Goal: Task Accomplishment & Management: Complete application form

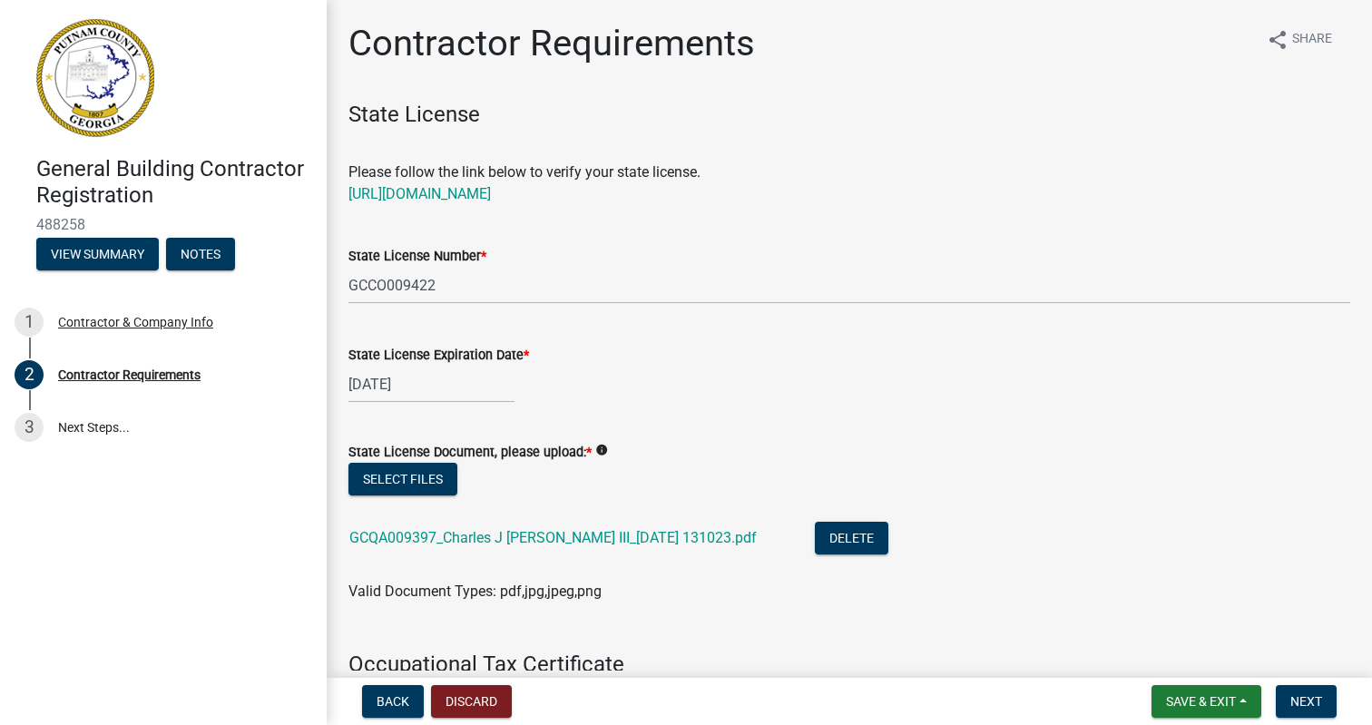
scroll to position [376, 0]
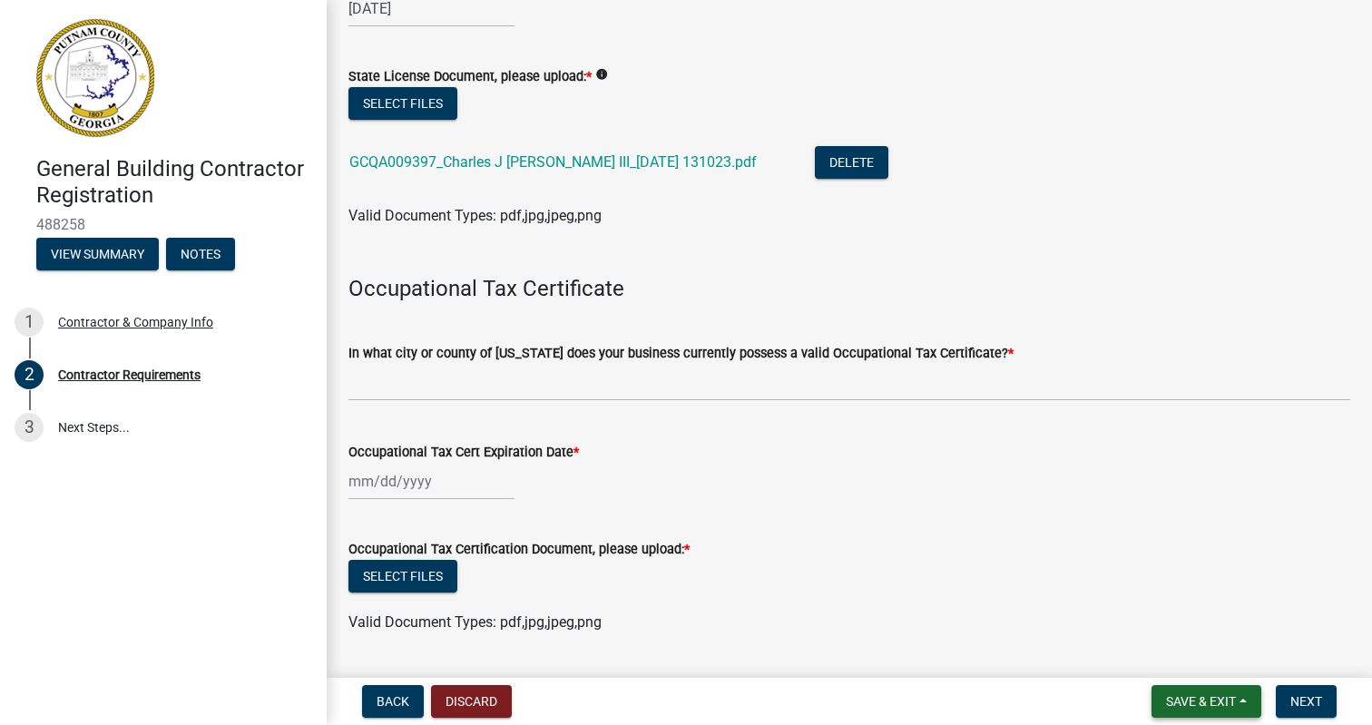
click at [1214, 705] on span "Save & Exit" at bounding box center [1201, 701] width 70 height 15
click at [1190, 653] on button "Save & Exit" at bounding box center [1188, 654] width 145 height 44
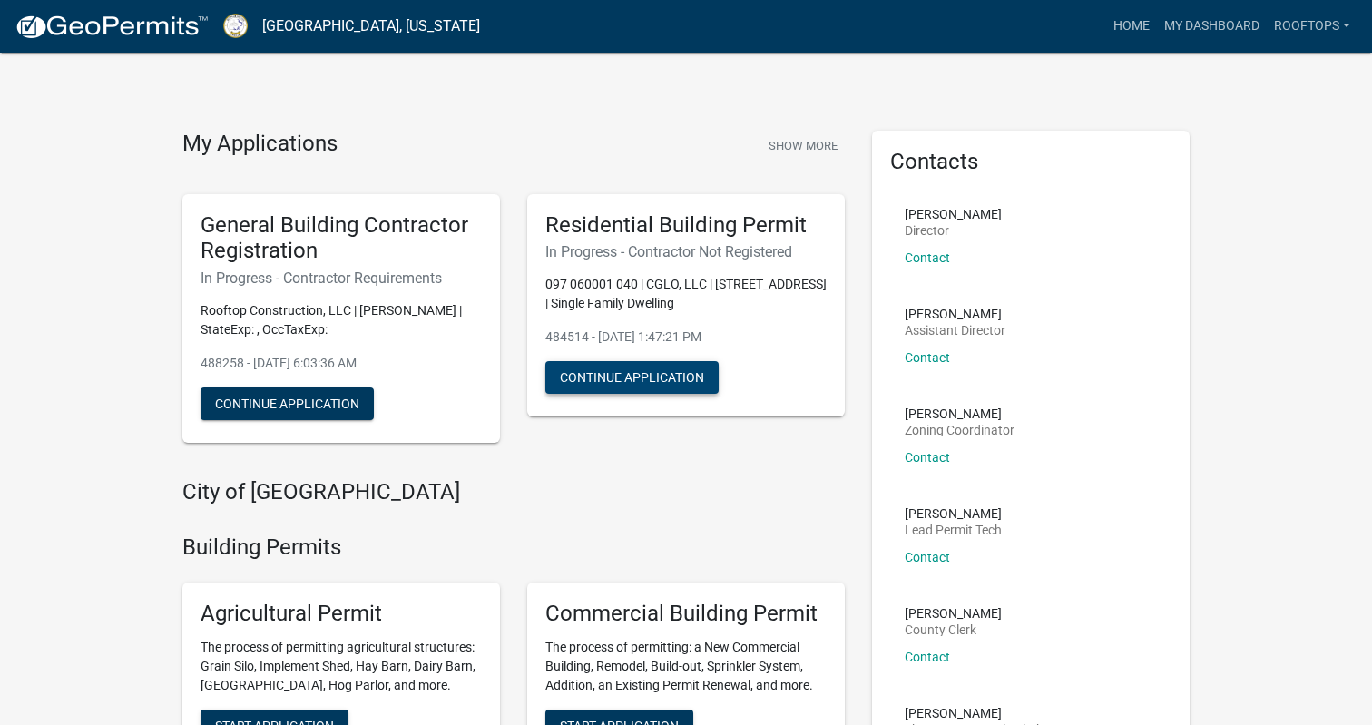
click at [660, 373] on button "Continue Application" at bounding box center [631, 377] width 173 height 33
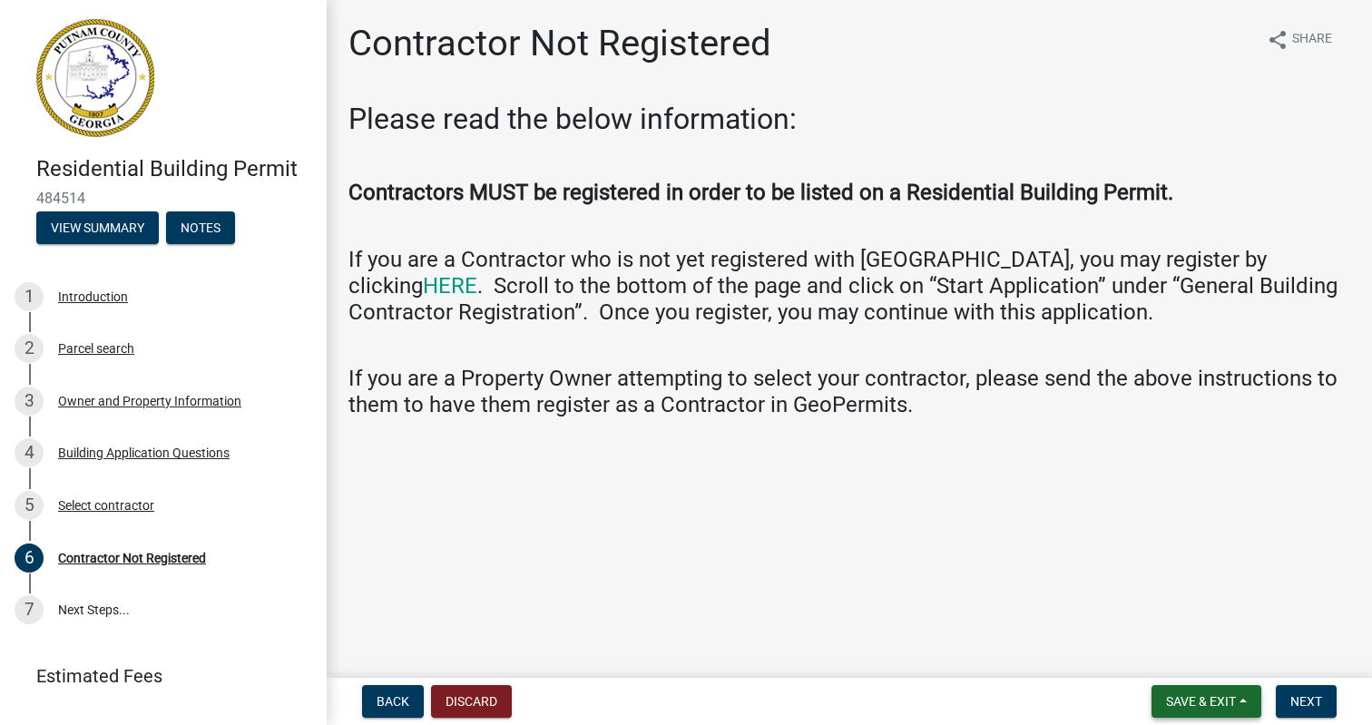
click at [1192, 703] on span "Save & Exit" at bounding box center [1201, 701] width 70 height 15
click at [1187, 657] on button "Save & Exit" at bounding box center [1188, 654] width 145 height 44
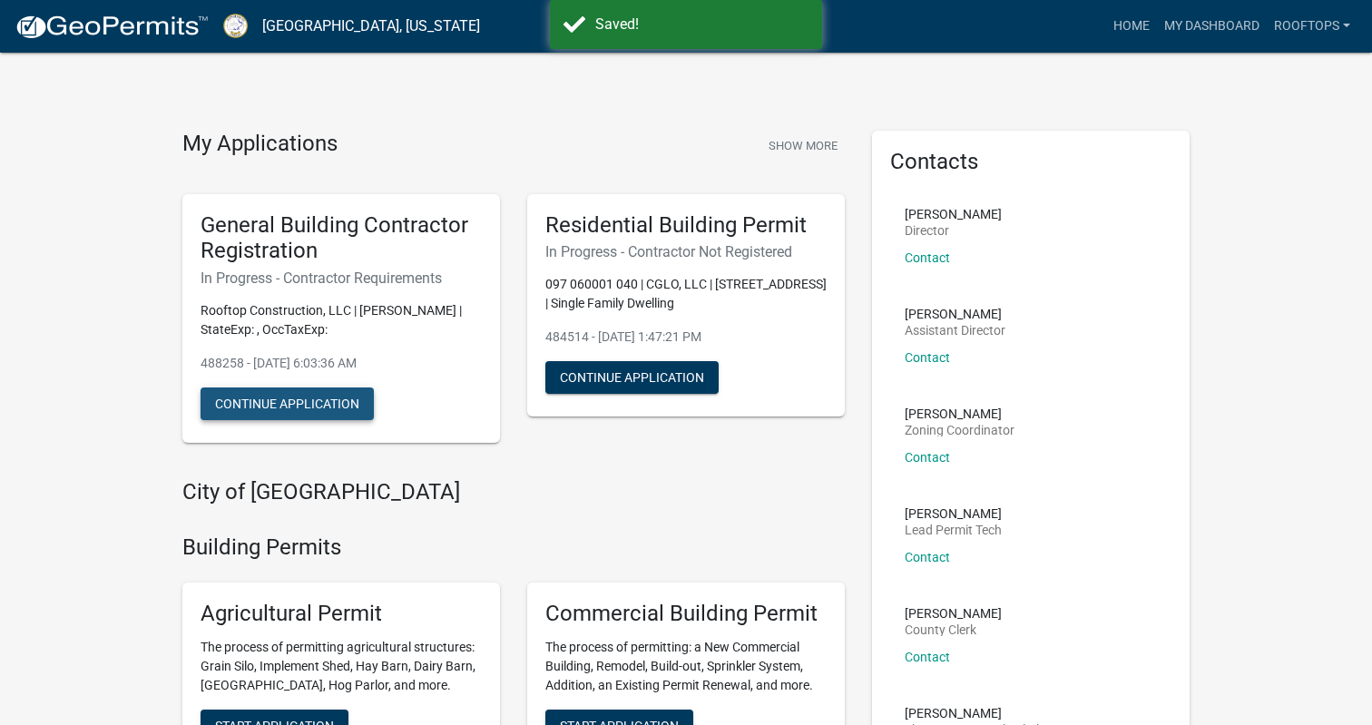
click at [315, 410] on button "Continue Application" at bounding box center [287, 403] width 173 height 33
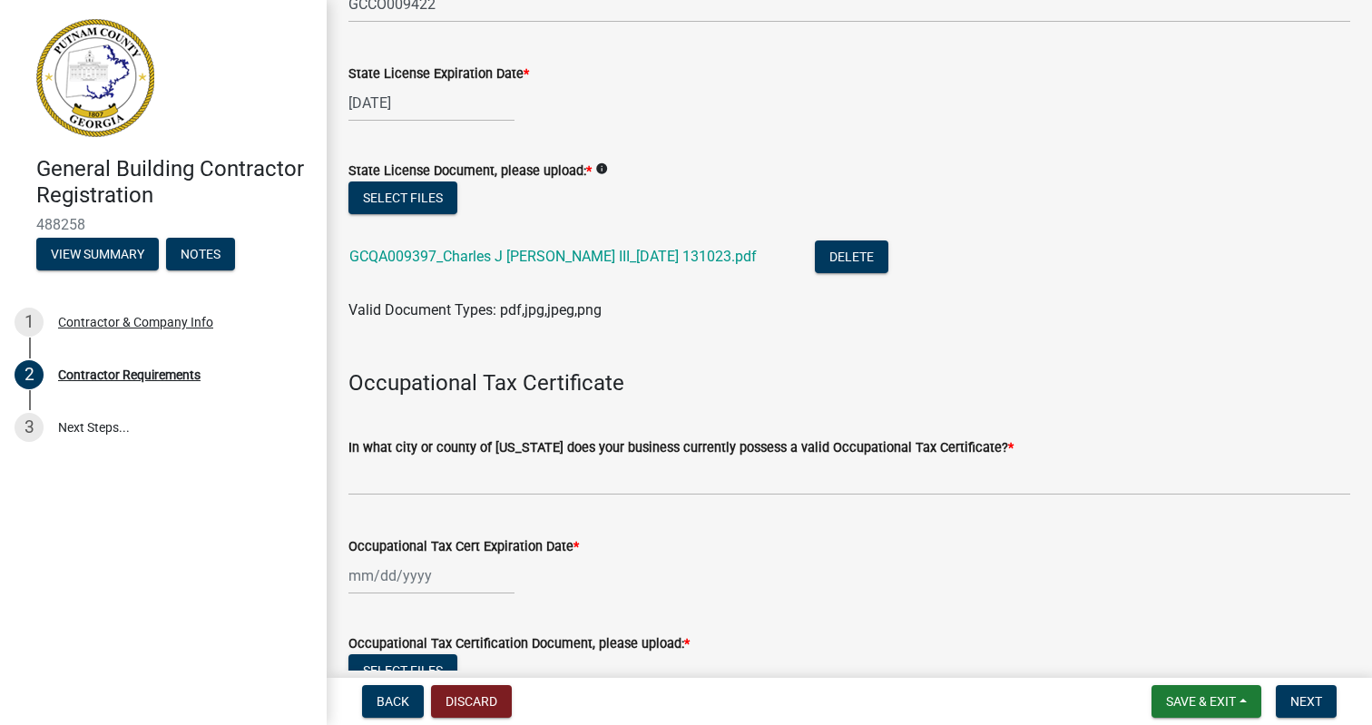
scroll to position [289, 0]
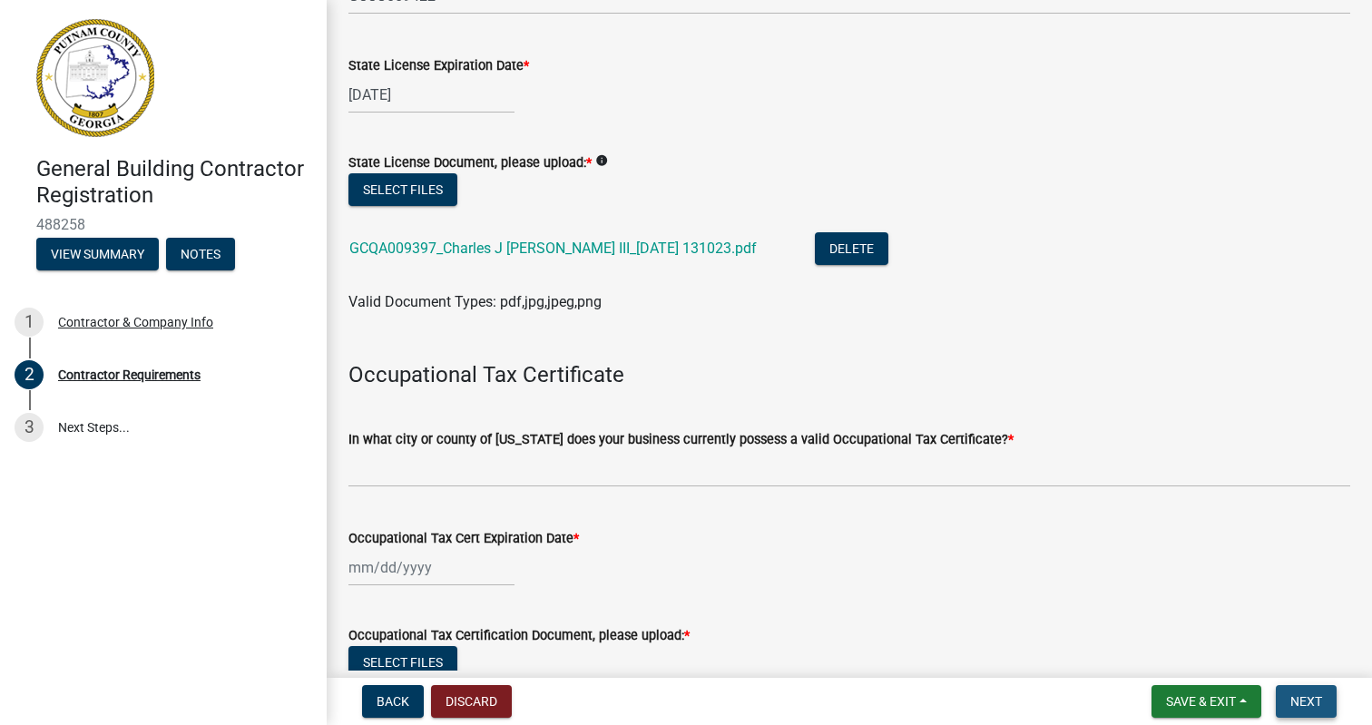
click at [1310, 700] on span "Next" at bounding box center [1306, 701] width 32 height 15
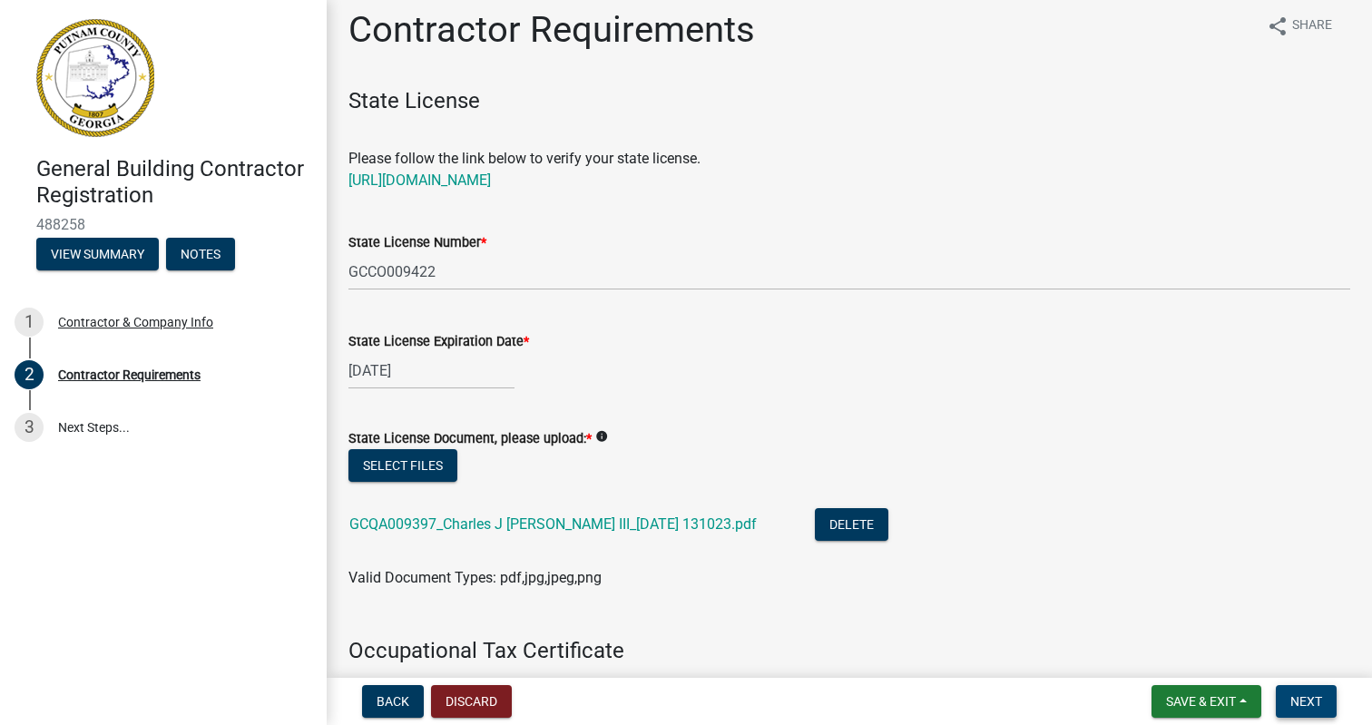
scroll to position [0, 0]
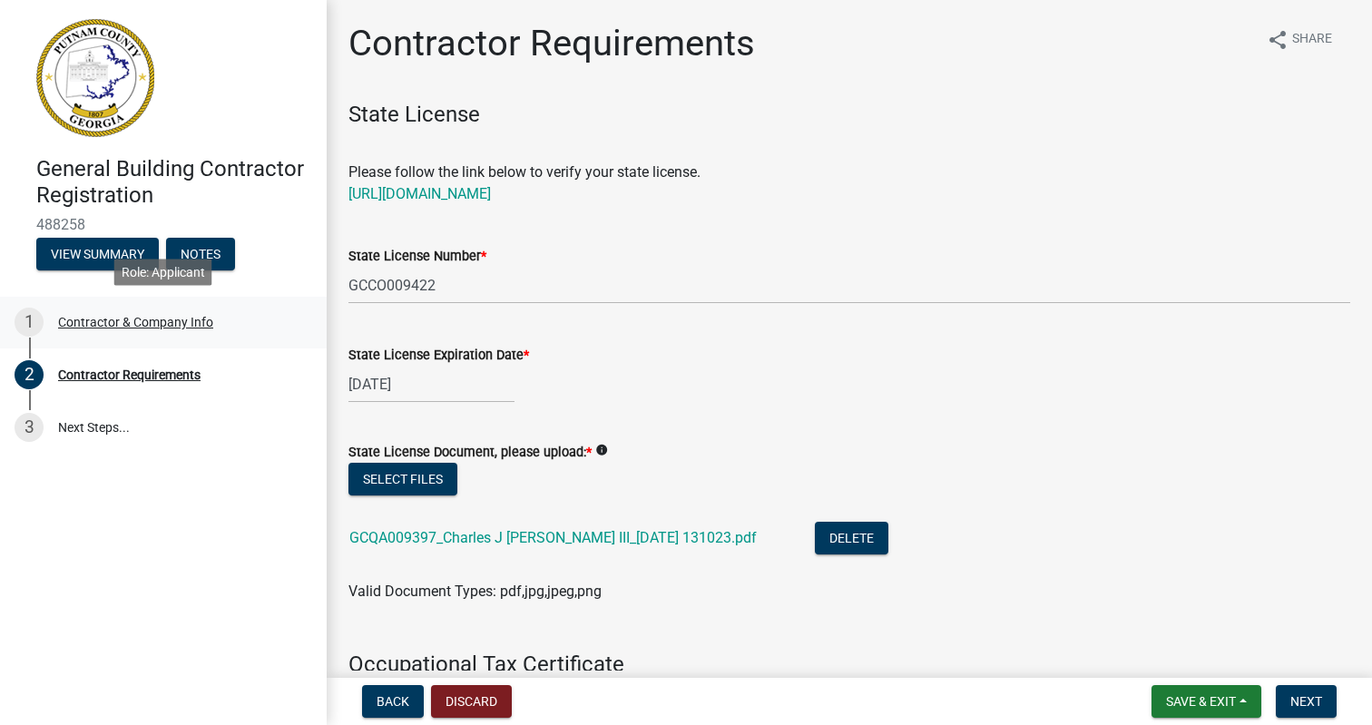
click at [166, 316] on div "Contractor & Company Info" at bounding box center [135, 322] width 155 height 13
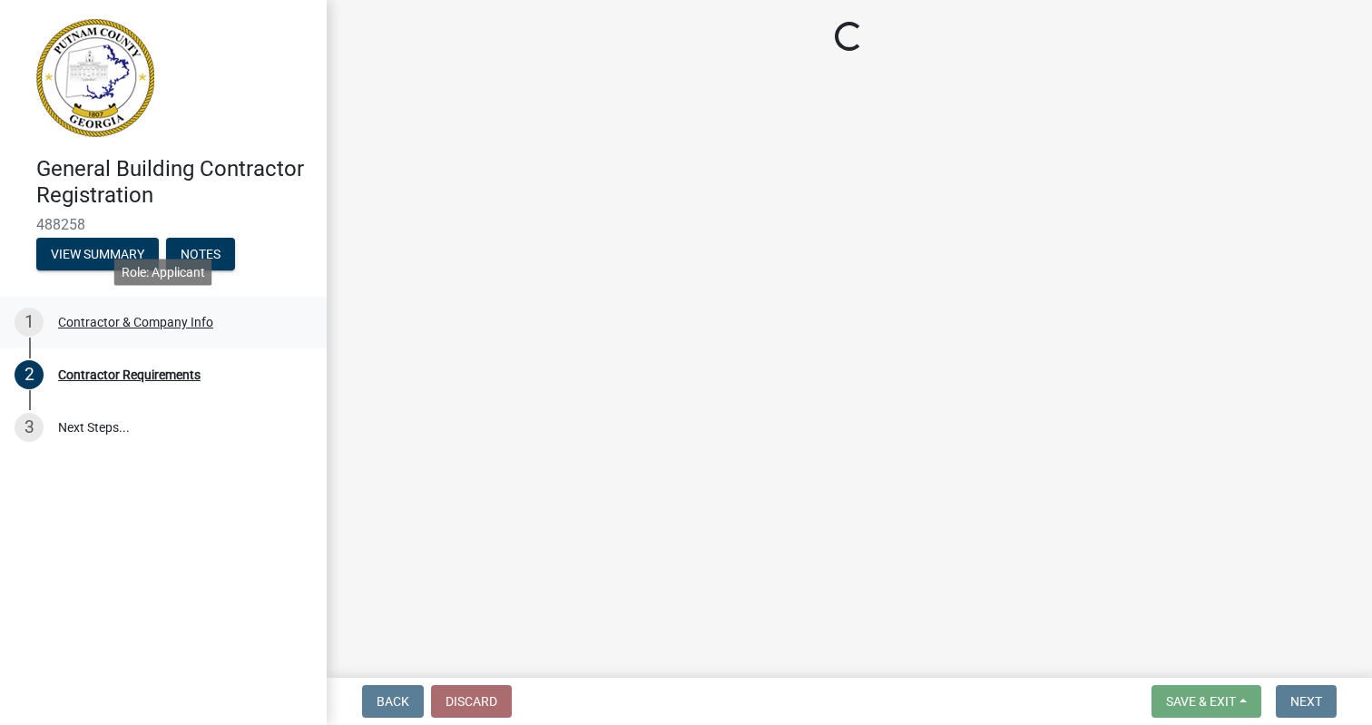
select select "GA"
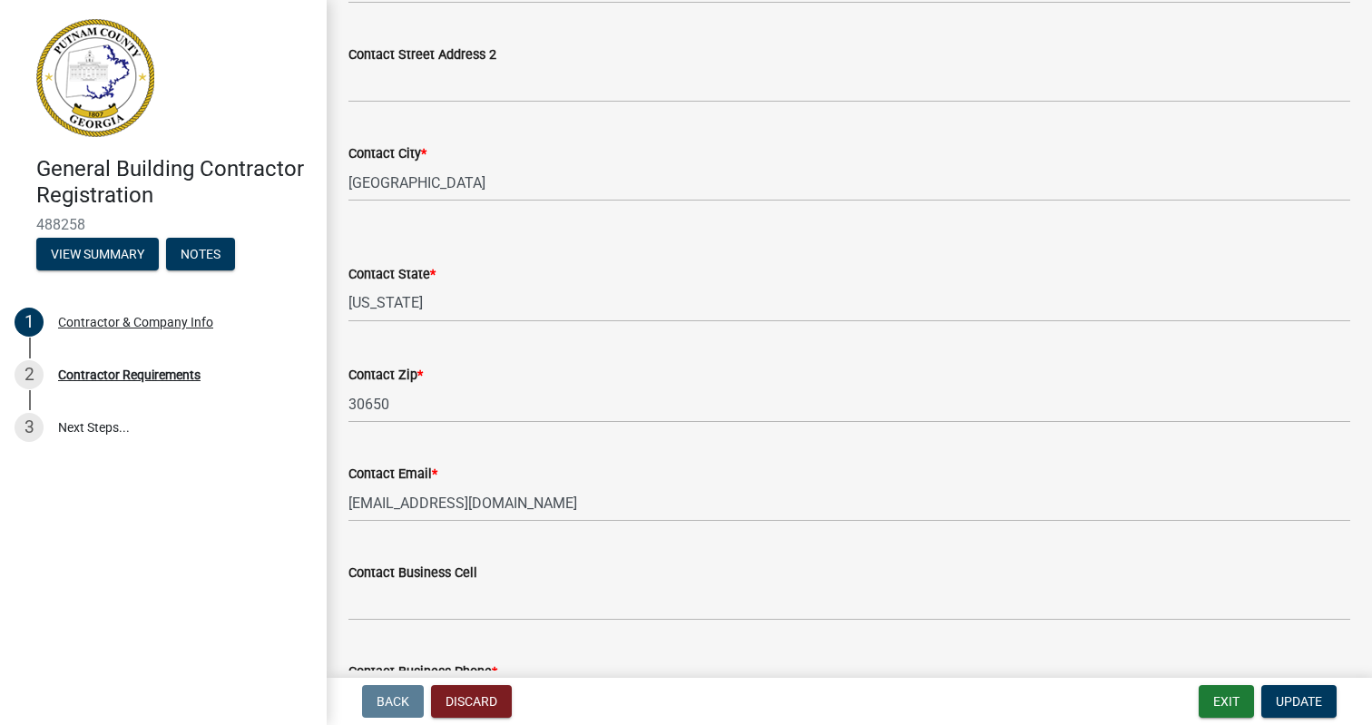
scroll to position [757, 0]
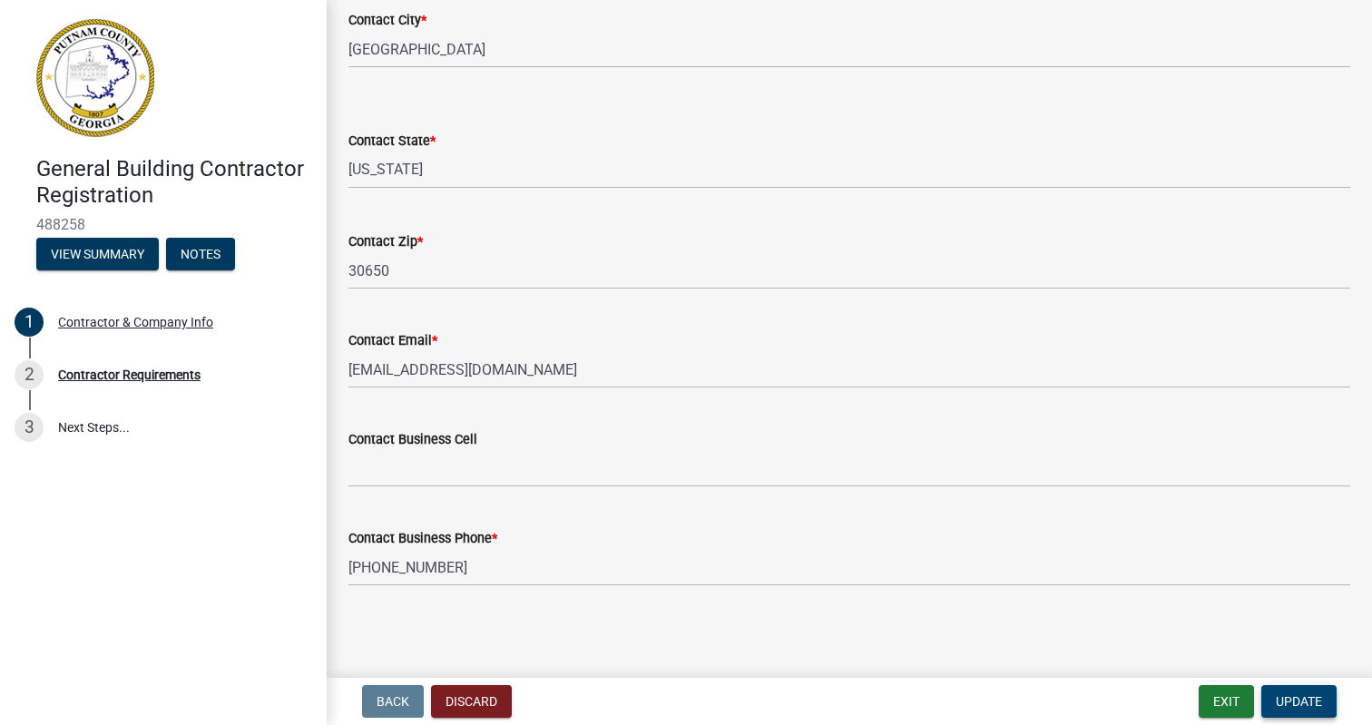
click at [1286, 689] on button "Update" at bounding box center [1298, 701] width 75 height 33
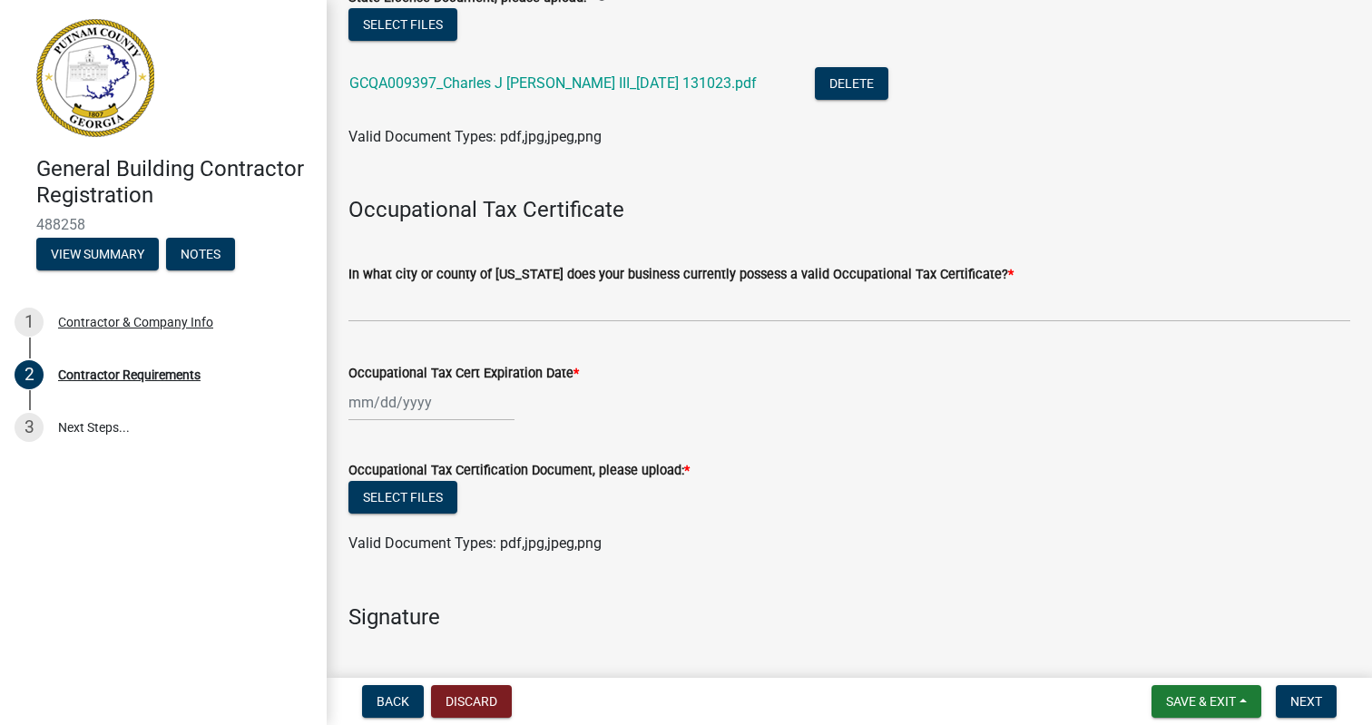
scroll to position [407, 0]
